Goal: Information Seeking & Learning: Learn about a topic

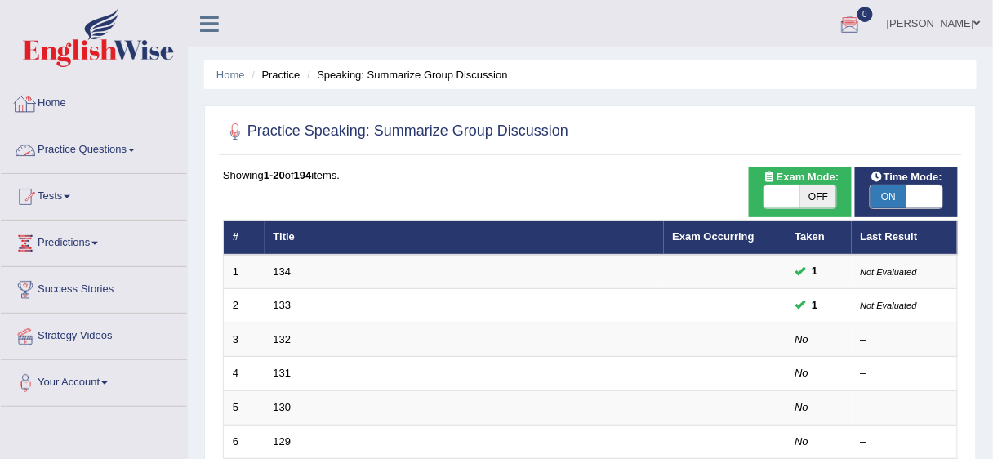
click at [104, 147] on link "Practice Questions" at bounding box center [94, 147] width 186 height 41
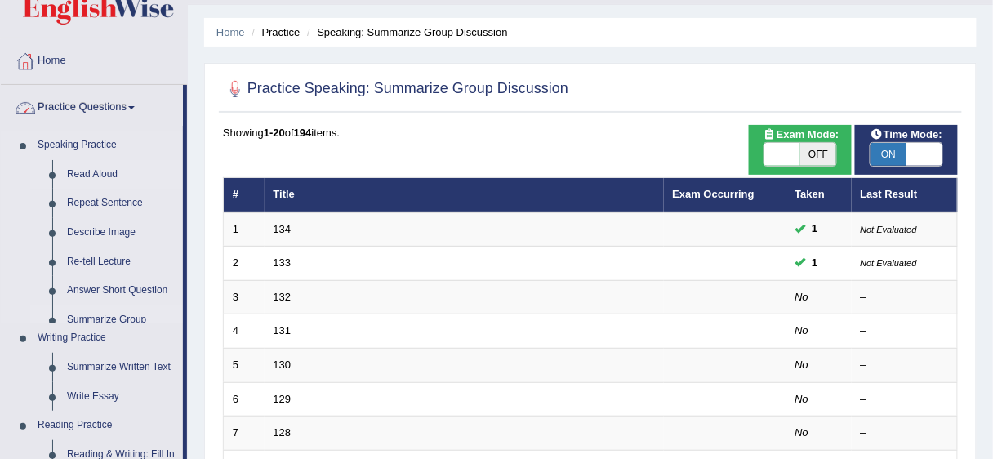
scroll to position [65, 0]
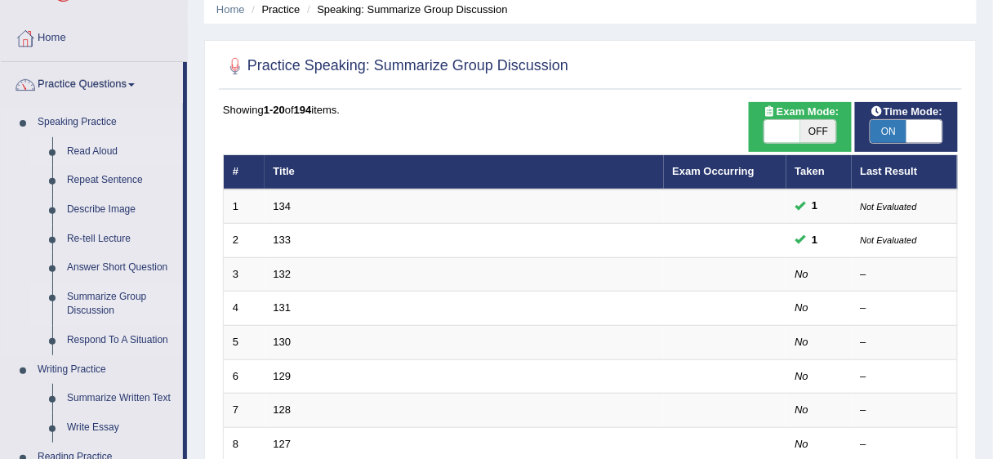
click at [85, 143] on link "Read Aloud" at bounding box center [121, 151] width 123 height 29
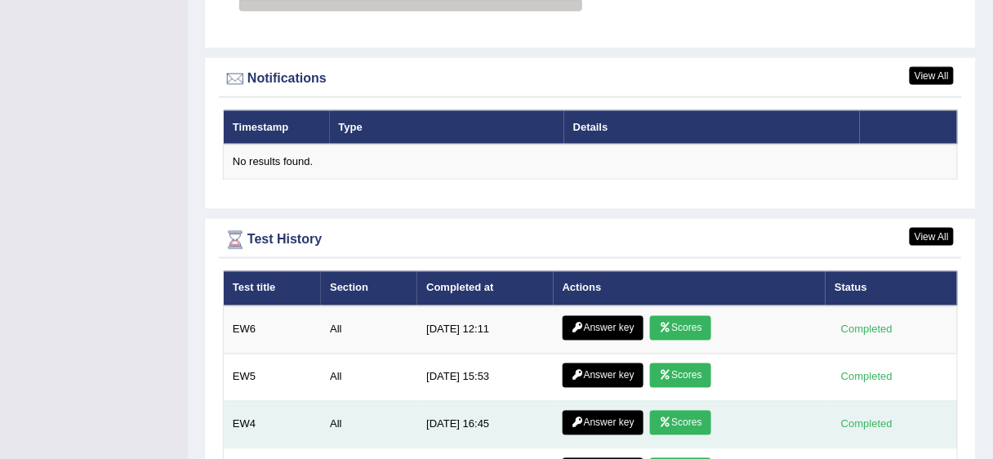
scroll to position [2155, 0]
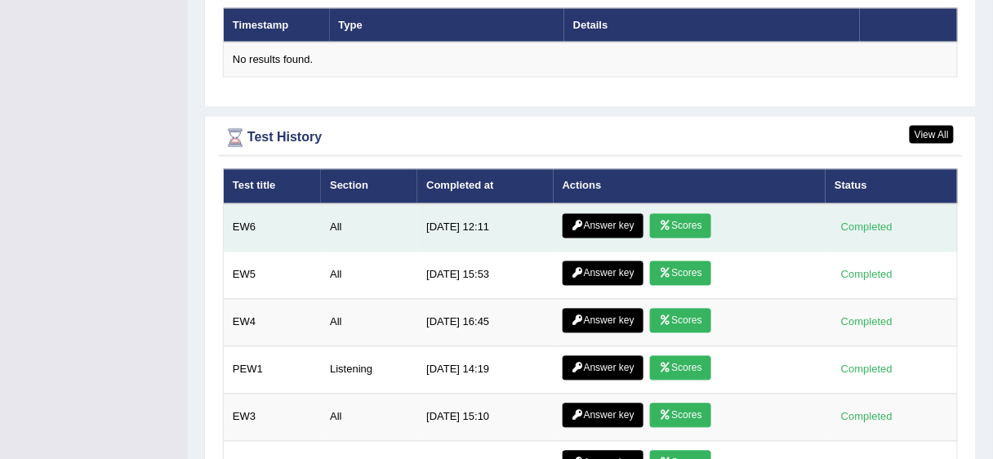
click at [676, 214] on link "Scores" at bounding box center [680, 226] width 60 height 24
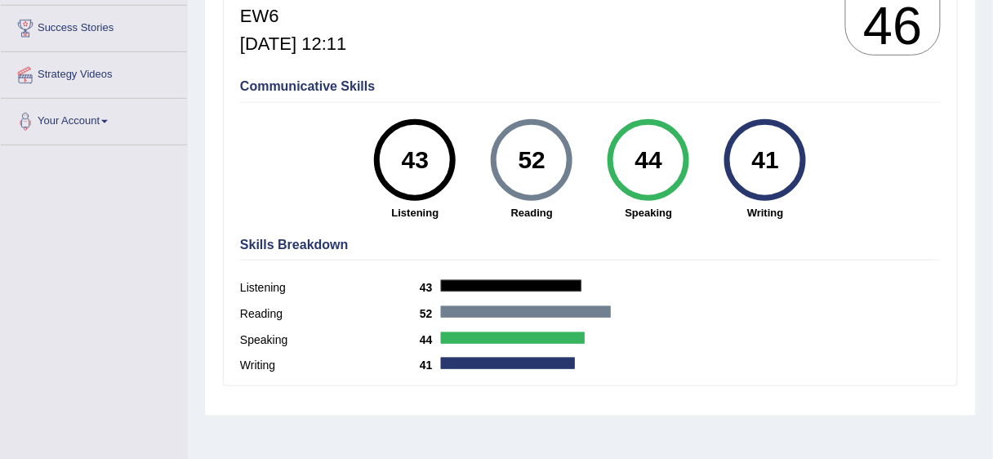
scroll to position [261, 0]
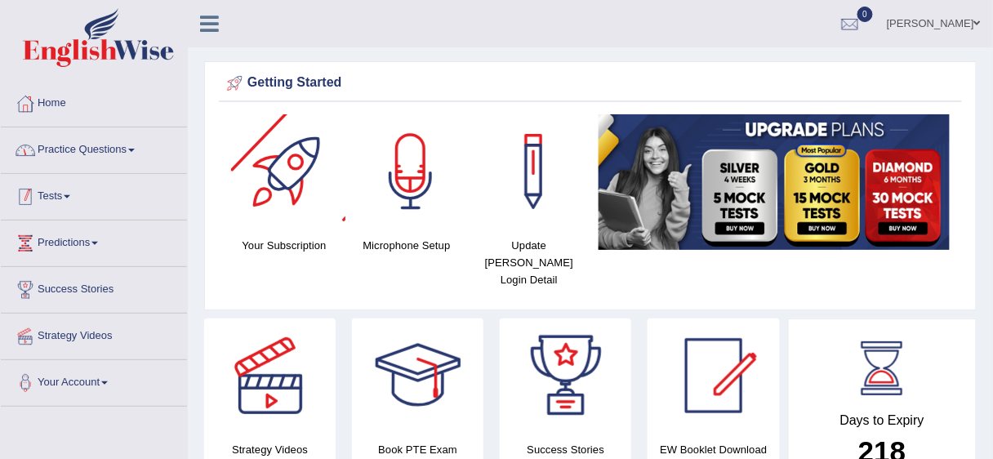
click at [135, 156] on link "Practice Questions" at bounding box center [94, 147] width 186 height 41
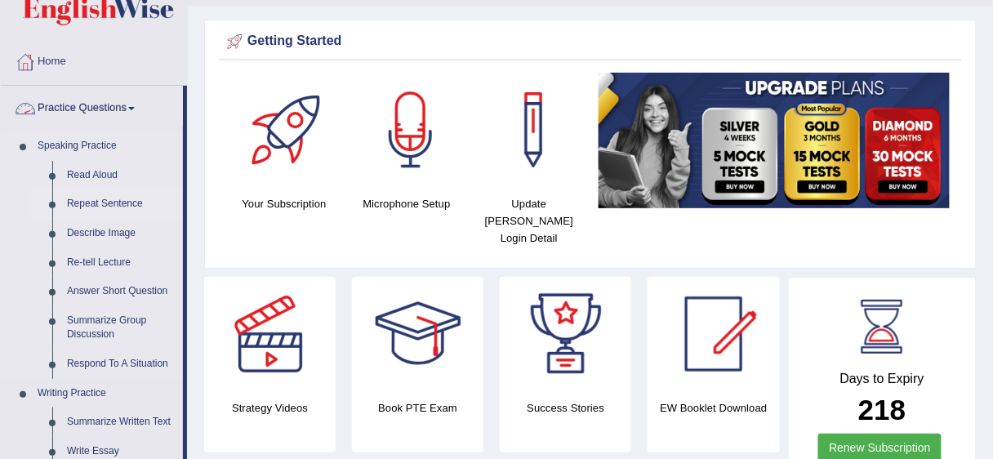
scroll to position [65, 0]
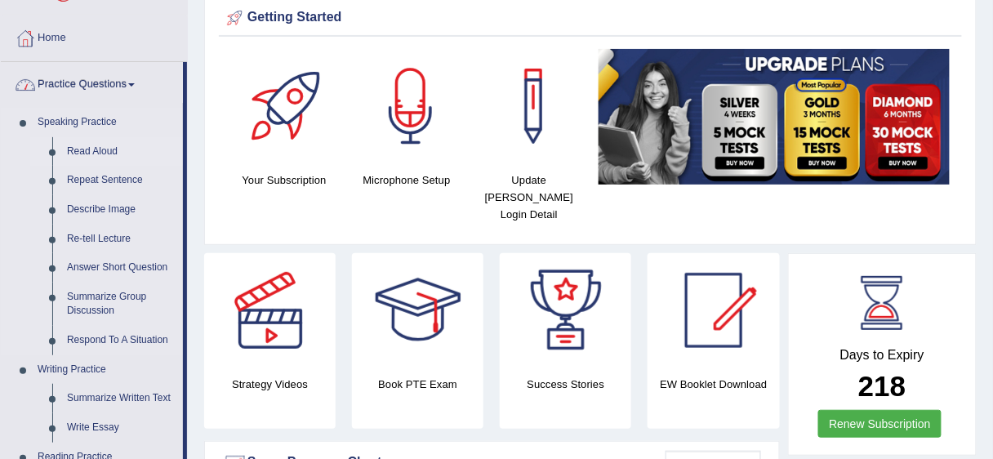
click at [71, 150] on link "Read Aloud" at bounding box center [121, 151] width 123 height 29
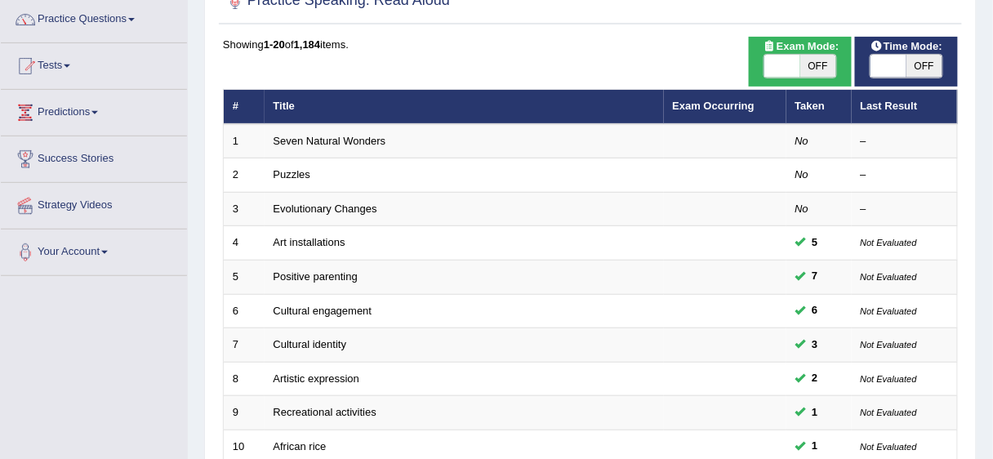
click at [792, 71] on span at bounding box center [782, 66] width 36 height 23
click at [815, 69] on span "OFF" at bounding box center [818, 66] width 36 height 23
checkbox input "true"
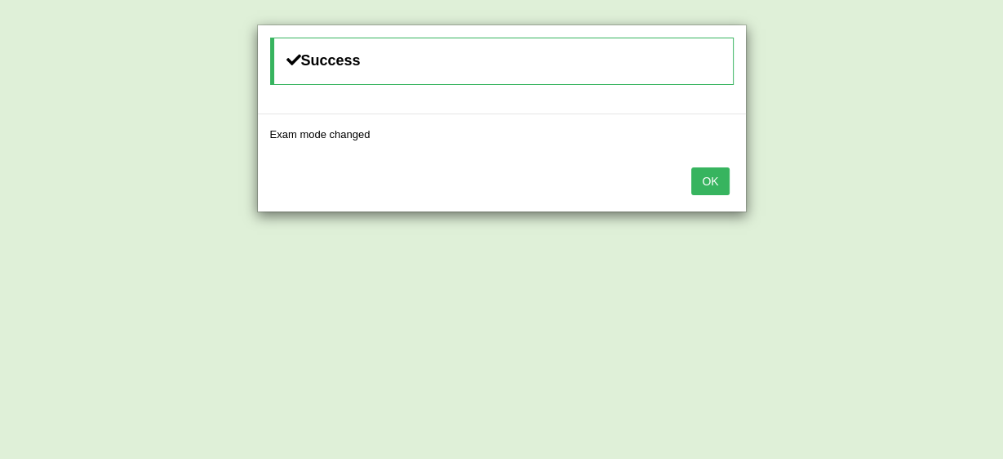
click at [711, 172] on button "OK" at bounding box center [710, 181] width 38 height 28
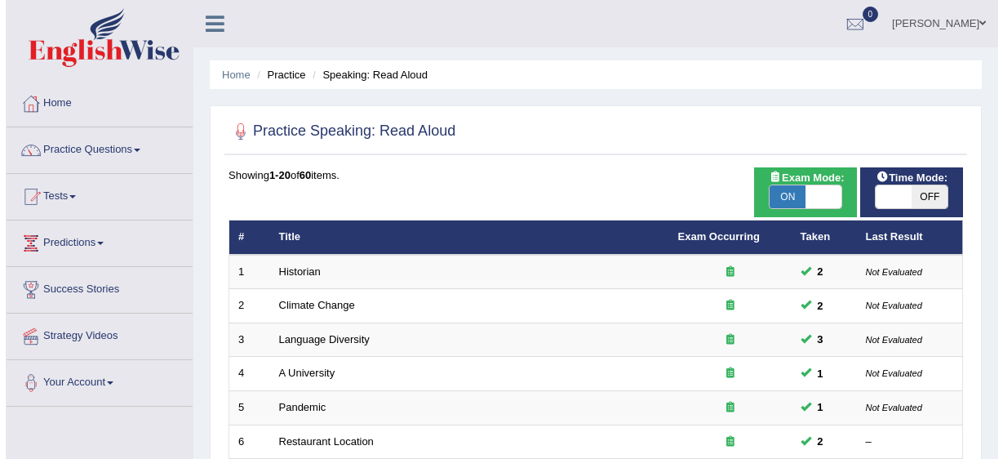
scroll to position [131, 0]
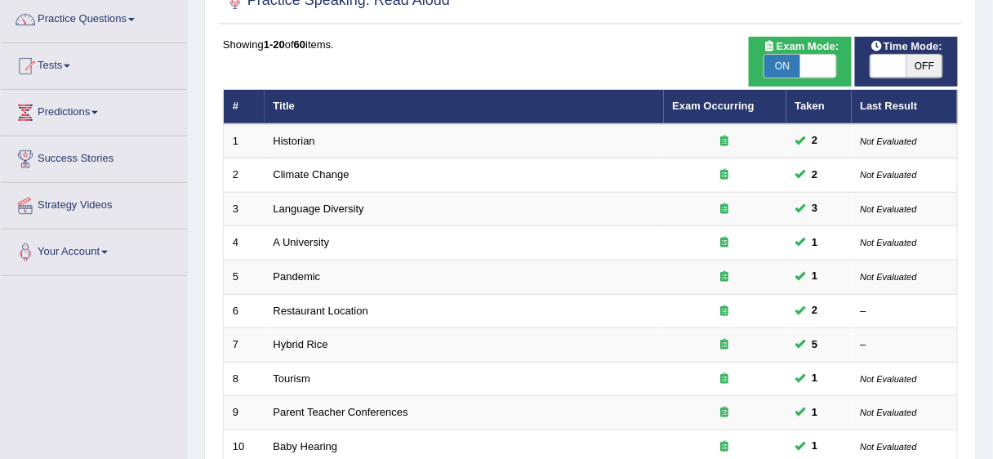
click at [909, 59] on span "OFF" at bounding box center [924, 66] width 36 height 23
checkbox input "true"
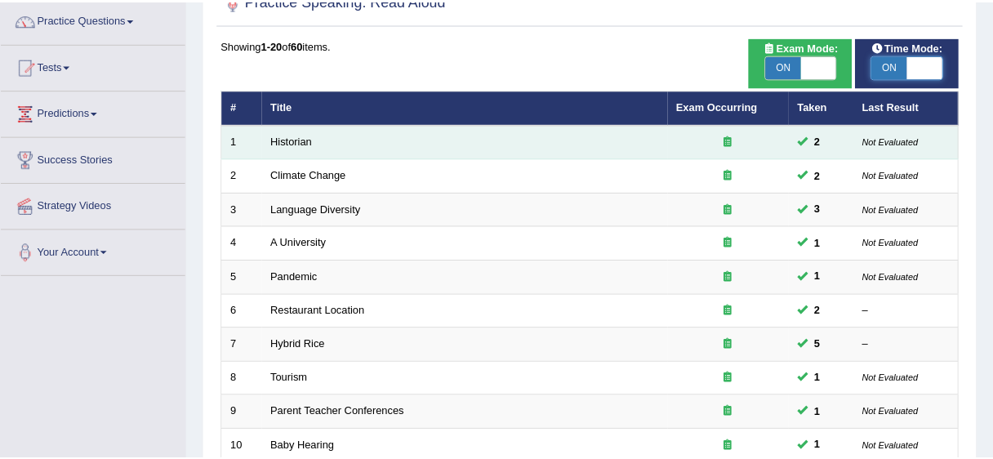
scroll to position [0, 0]
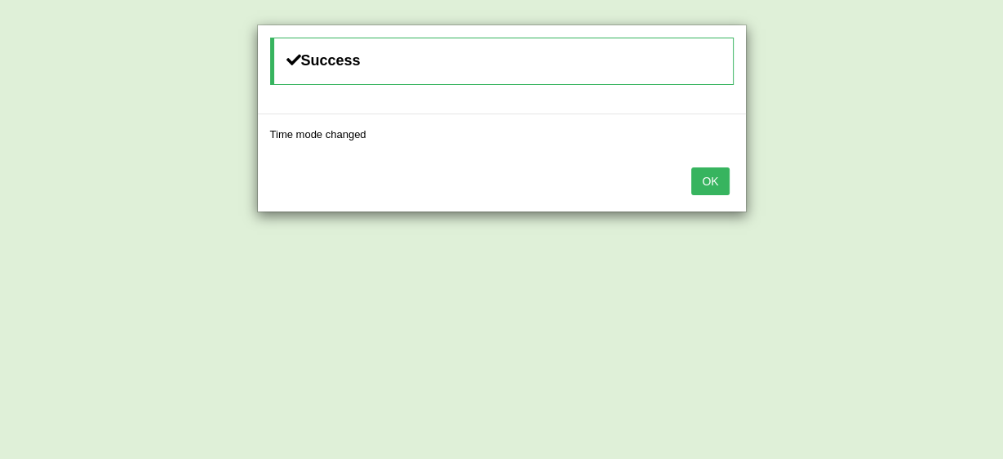
drag, startPoint x: 678, startPoint y: 179, endPoint x: 719, endPoint y: 184, distance: 41.2
click at [679, 179] on div "OK" at bounding box center [502, 182] width 488 height 57
click at [722, 184] on button "OK" at bounding box center [710, 181] width 38 height 28
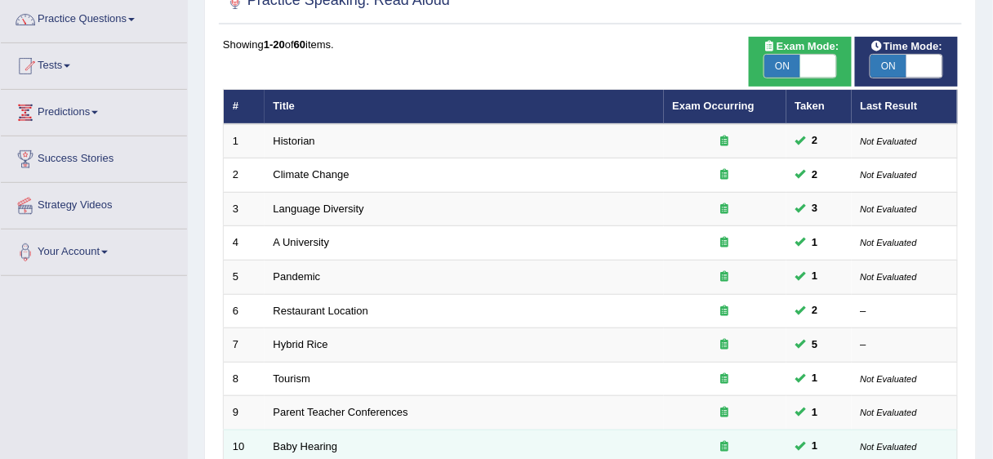
scroll to position [614, 0]
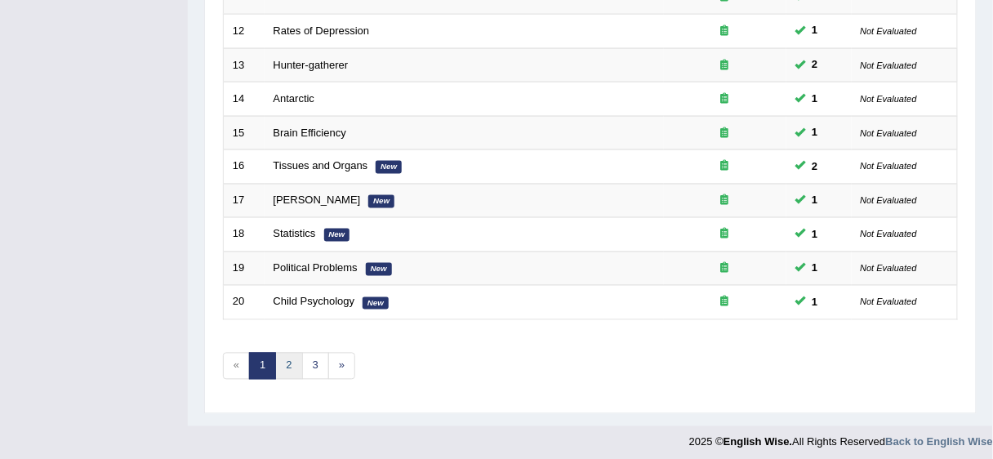
click at [279, 365] on link "2" at bounding box center [288, 366] width 27 height 27
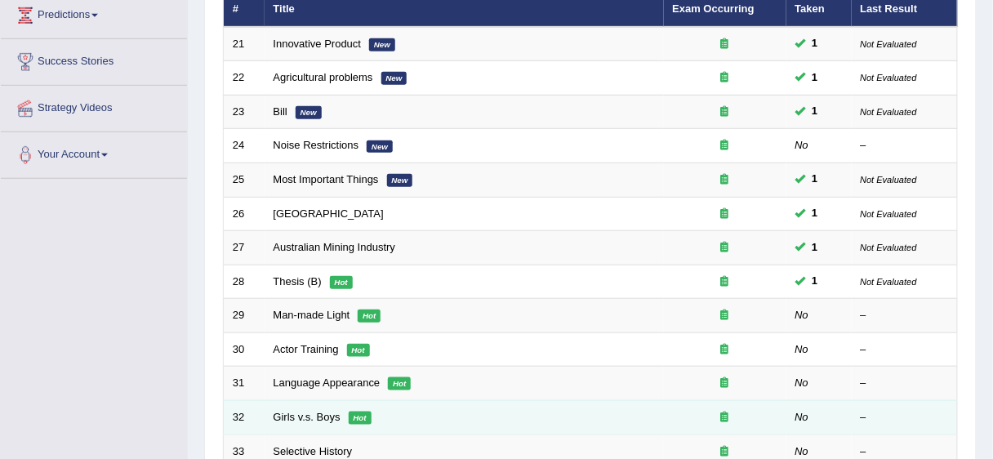
scroll to position [327, 0]
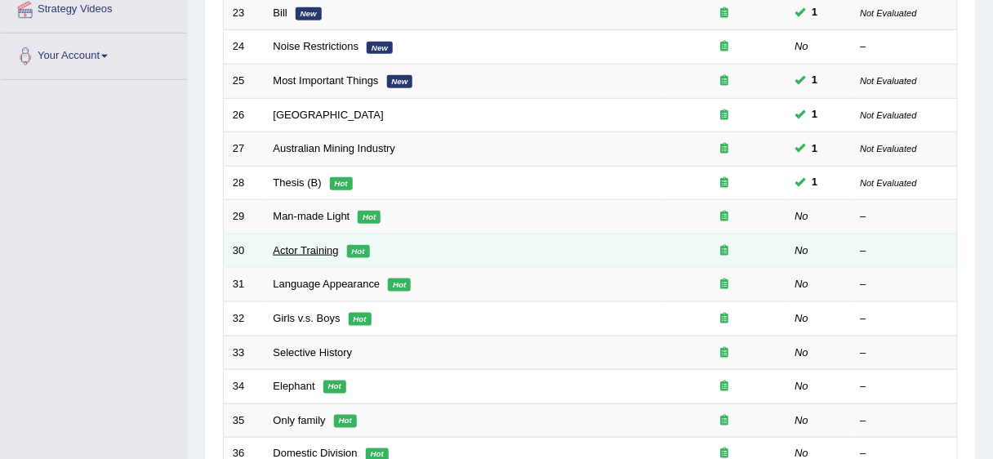
click at [314, 244] on link "Actor Training" at bounding box center [305, 250] width 65 height 12
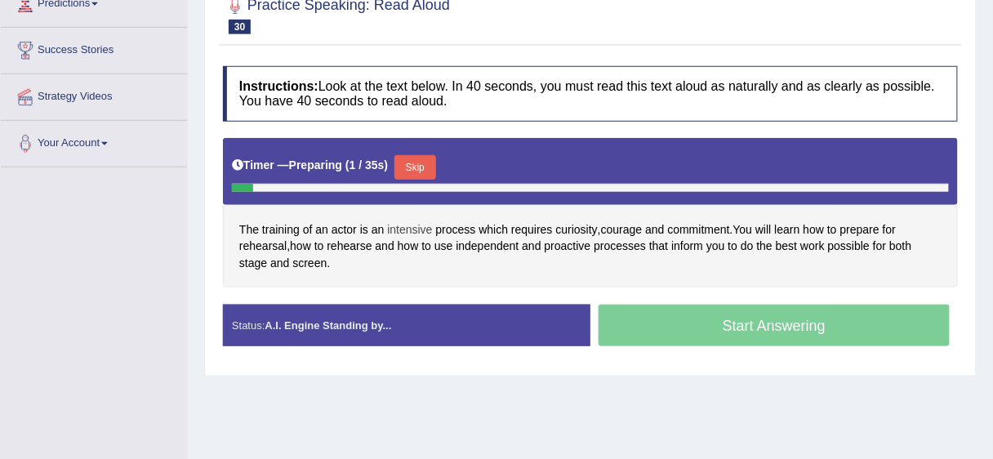
scroll to position [261, 0]
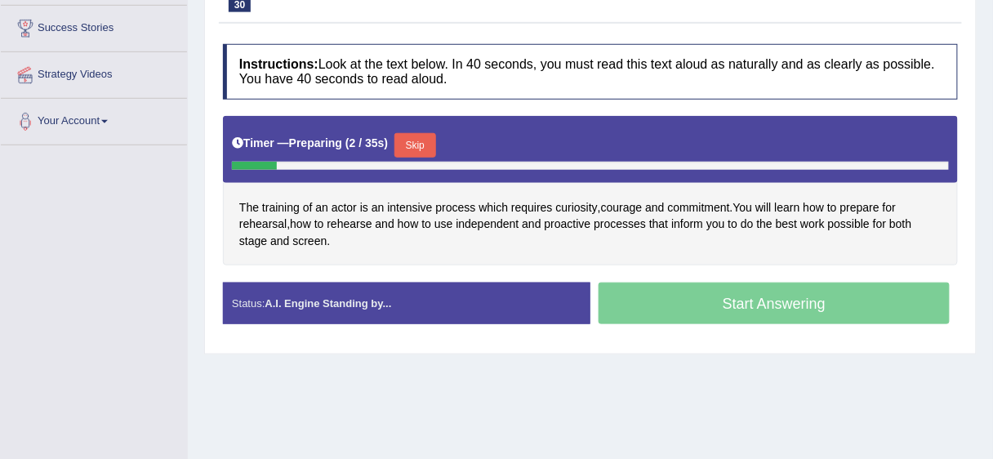
click at [422, 152] on button "Skip" at bounding box center [414, 145] width 41 height 24
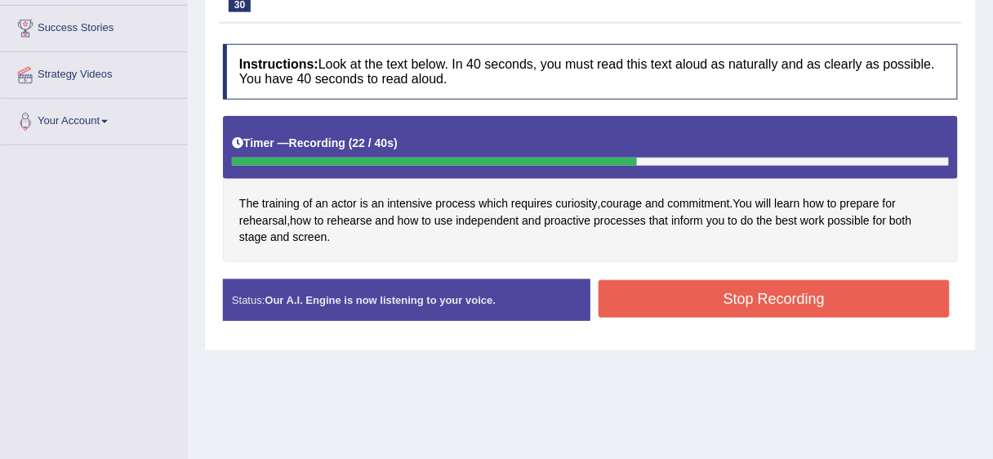
click at [704, 291] on button "Stop Recording" at bounding box center [773, 299] width 351 height 38
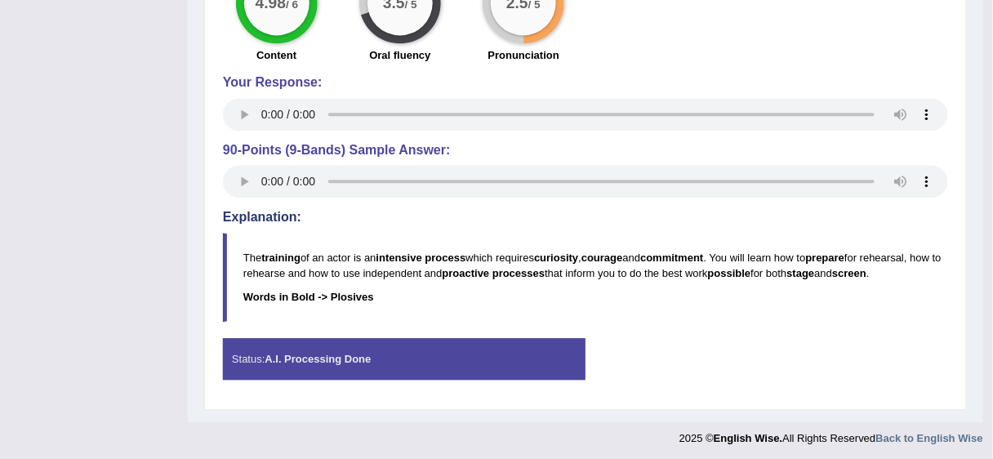
scroll to position [642, 0]
